Goal: Information Seeking & Learning: Check status

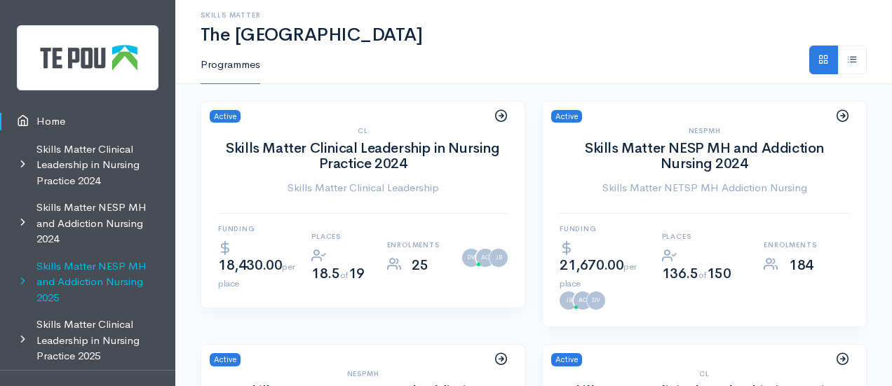
click at [83, 270] on link "Skills Matter NESP MH and Addiction Nursing 2025" at bounding box center [87, 282] width 175 height 59
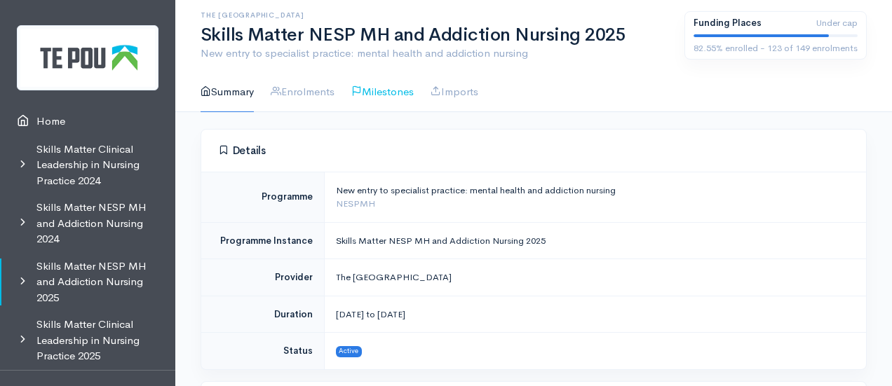
click at [386, 101] on link "Milestones" at bounding box center [382, 92] width 62 height 40
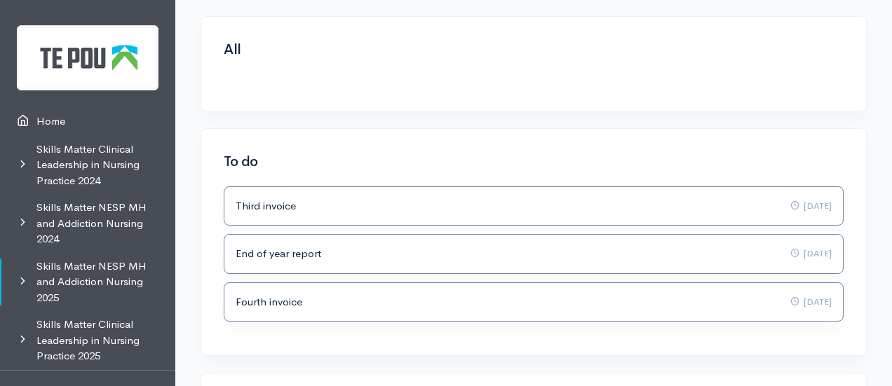
scroll to position [112, 0]
click at [82, 306] on link "Skills Matter NESP MH and Addiction Nursing 2025" at bounding box center [87, 282] width 175 height 59
click at [85, 336] on link "Skills Matter Clinical Leadership in Nursing Practice 2025" at bounding box center [87, 340] width 175 height 59
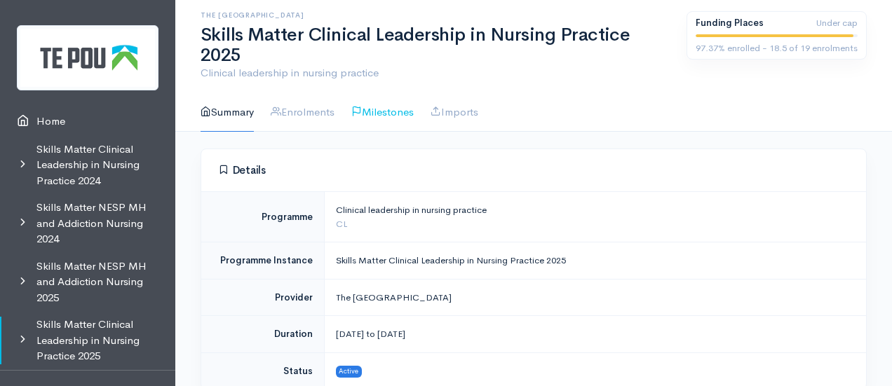
click at [388, 100] on link "Milestones" at bounding box center [382, 113] width 62 height 40
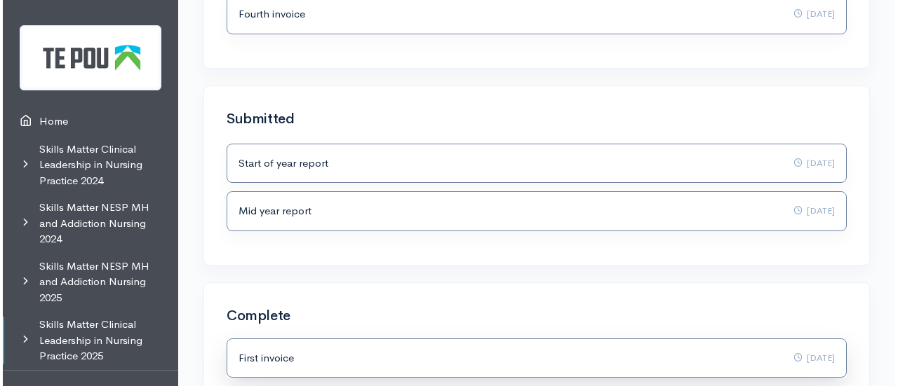
scroll to position [539, 0]
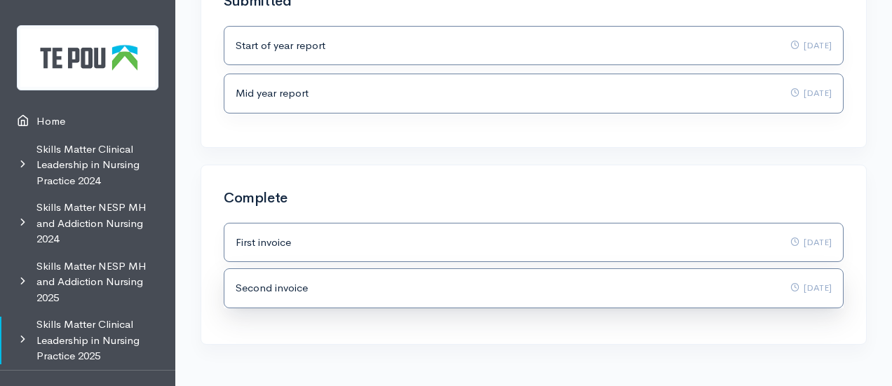
click at [360, 280] on div "Second invoice Overdue 10 Jun 2025" at bounding box center [534, 288] width 596 height 16
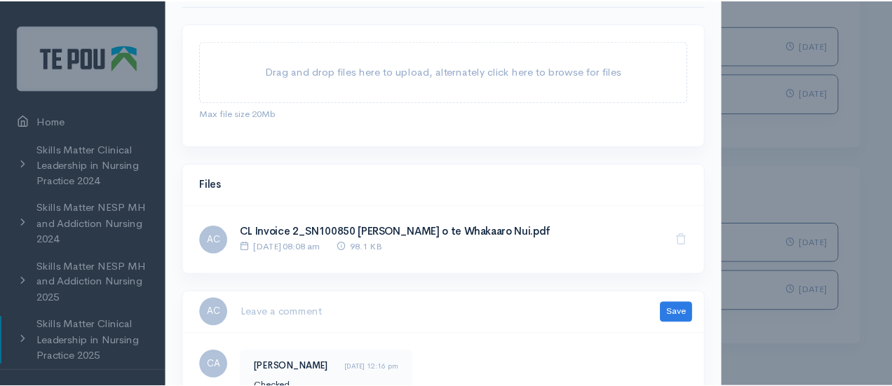
scroll to position [111, 0]
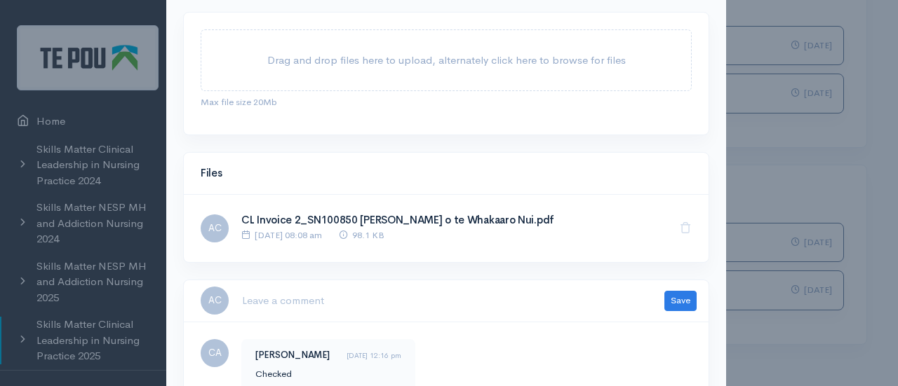
click at [97, 271] on div "Milestone 10 Jun 2025 Second invoice Second invoice is due. See payment schedul…" at bounding box center [449, 193] width 898 height 386
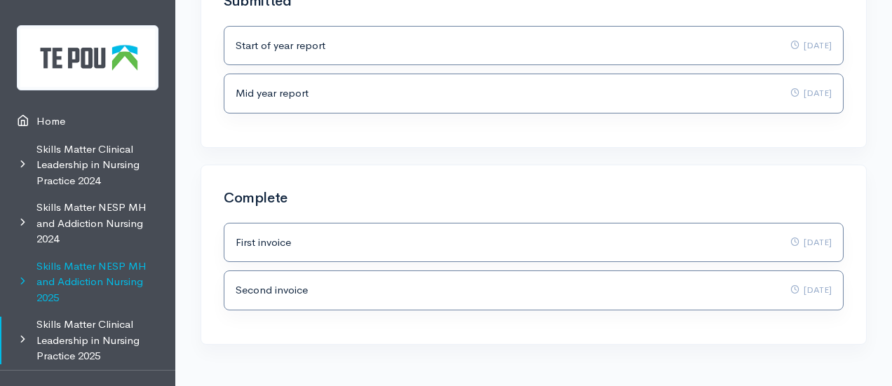
click at [70, 271] on link "Skills Matter NESP MH and Addiction Nursing 2025" at bounding box center [87, 282] width 175 height 59
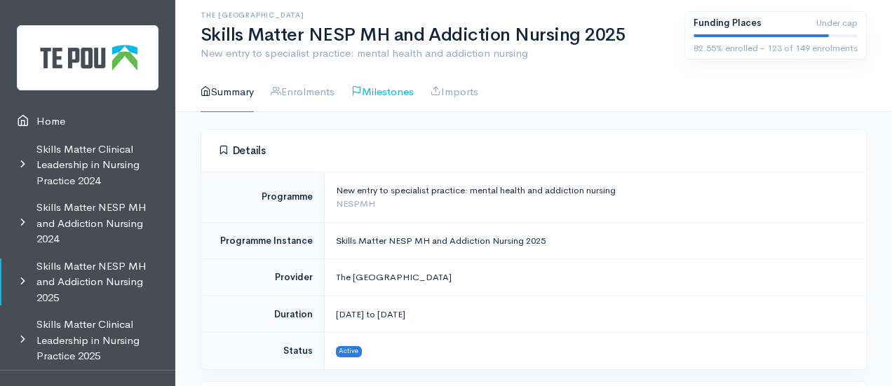
click at [380, 88] on link "Milestones" at bounding box center [382, 92] width 62 height 40
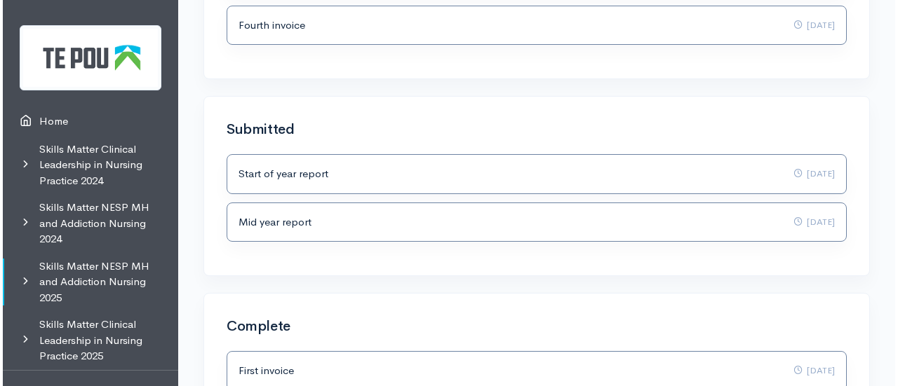
scroll to position [503, 0]
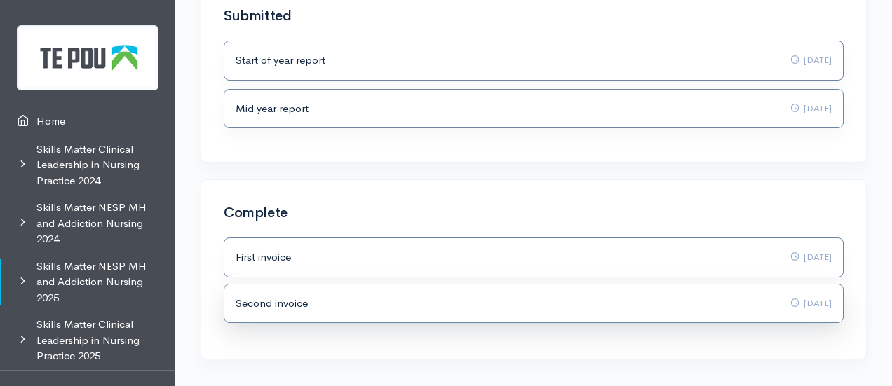
click at [432, 287] on div "Second invoice Overdue [DATE]" at bounding box center [533, 304] width 618 height 39
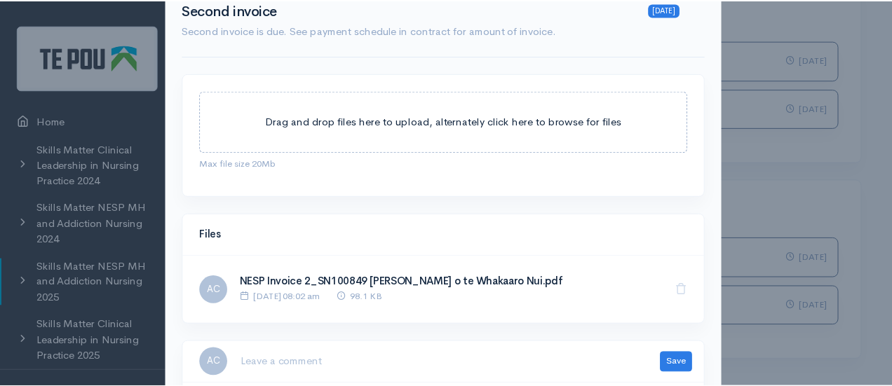
scroll to position [0, 0]
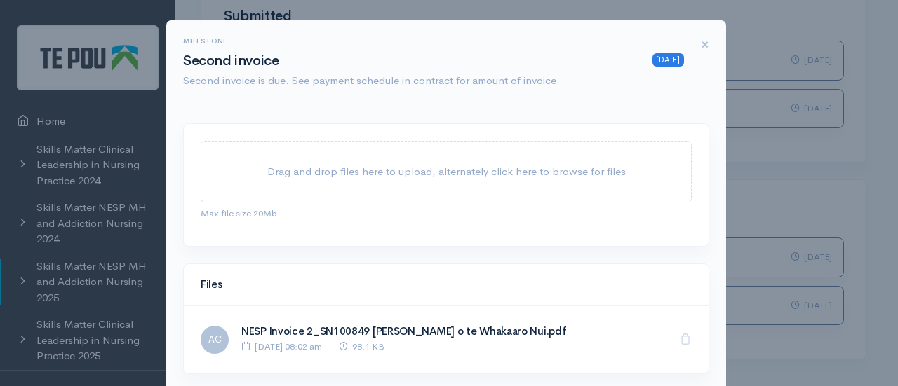
click at [701, 46] on span "×" at bounding box center [705, 44] width 8 height 20
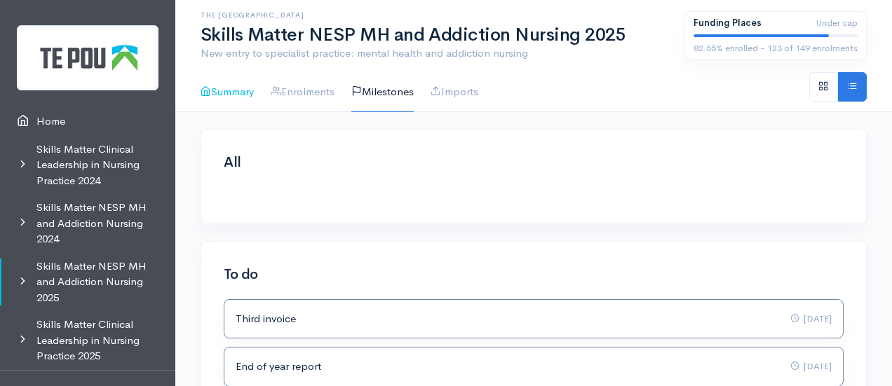
click at [219, 83] on link "Summary" at bounding box center [227, 92] width 53 height 40
